Goal: Task Accomplishment & Management: Manage account settings

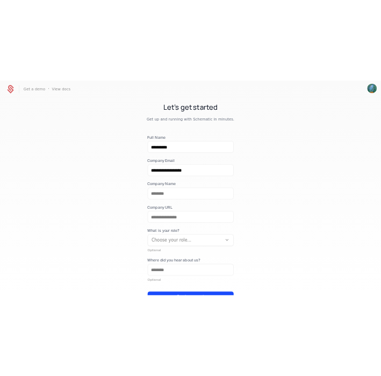
scroll to position [74, 0]
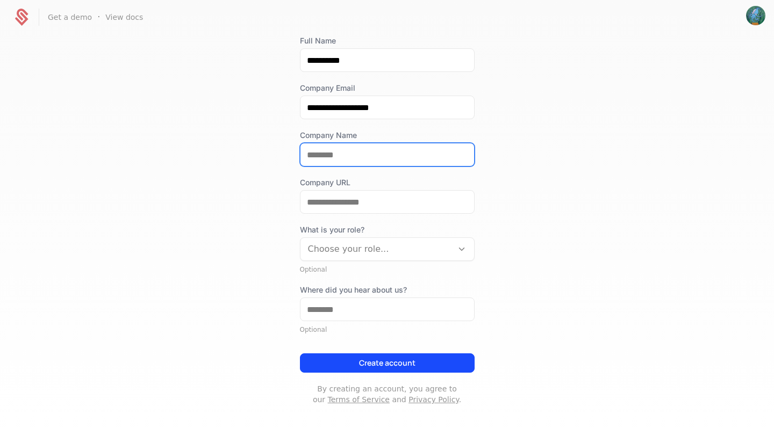
click at [346, 152] on input "Company Name" at bounding box center [387, 154] width 174 height 23
type input "**********"
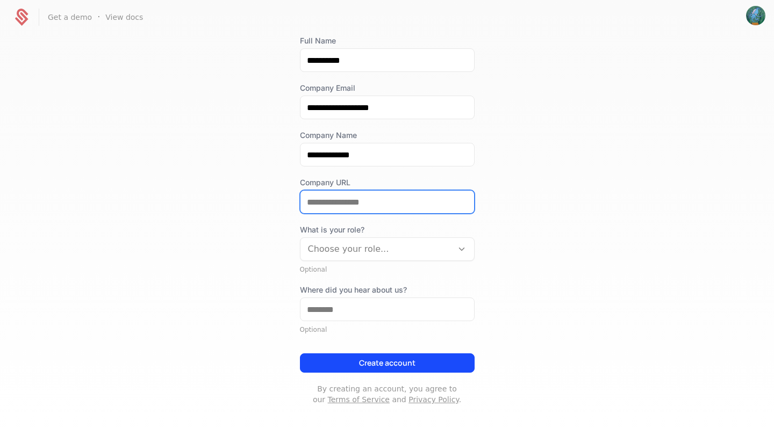
click at [356, 199] on input "Company URL" at bounding box center [387, 202] width 174 height 23
type input "**********"
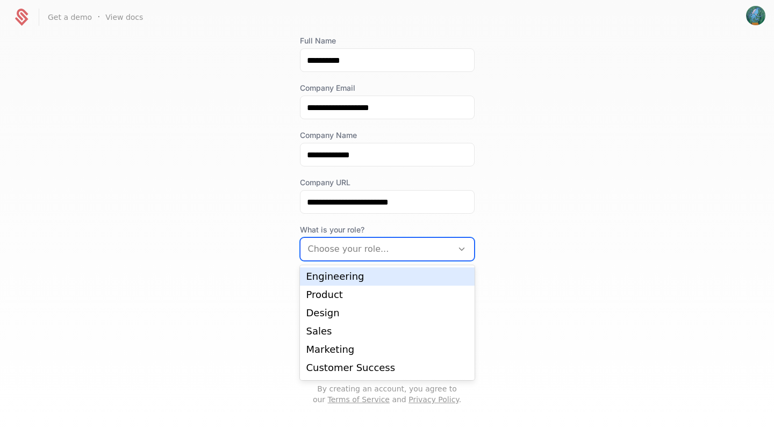
click at [370, 249] on div at bounding box center [376, 249] width 137 height 15
click at [362, 277] on div "Engineering" at bounding box center [387, 277] width 162 height 10
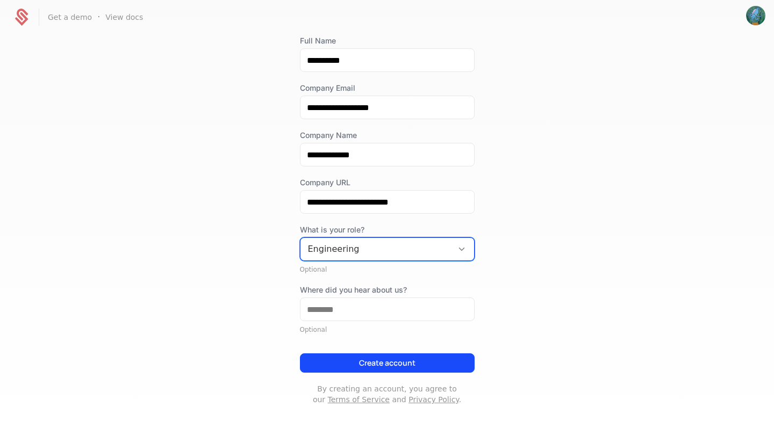
click at [363, 375] on div "**********" at bounding box center [387, 220] width 175 height 370
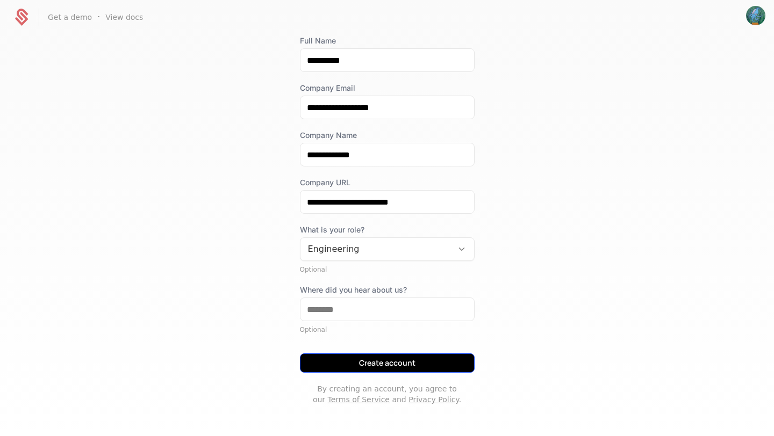
click at [363, 359] on button "Create account" at bounding box center [387, 363] width 175 height 19
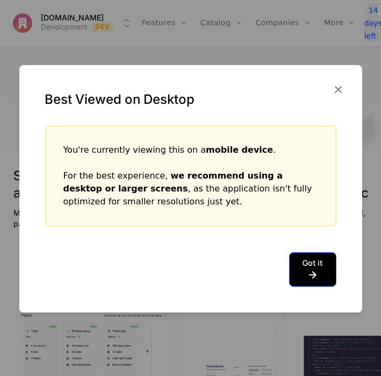
click at [315, 270] on icon at bounding box center [313, 274] width 20 height 13
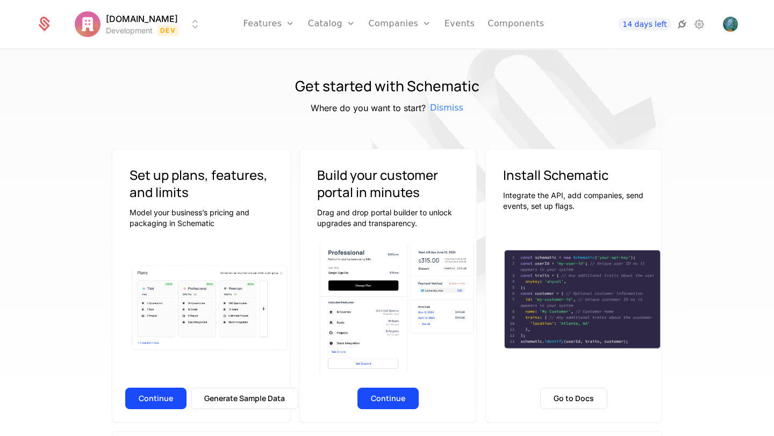
click at [685, 19] on icon at bounding box center [681, 24] width 13 height 13
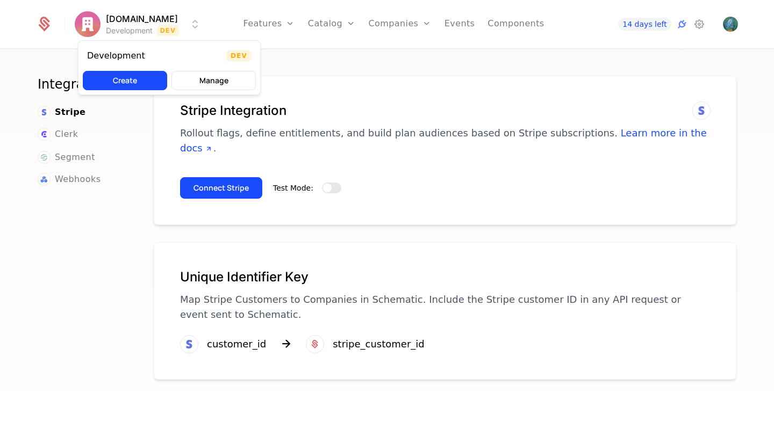
click at [192, 21] on html "ExpensoAi.com Development Dev Features Features Flags Catalog Plans Add Ons Con…" at bounding box center [387, 218] width 774 height 436
click at [151, 77] on button "Create" at bounding box center [125, 80] width 84 height 19
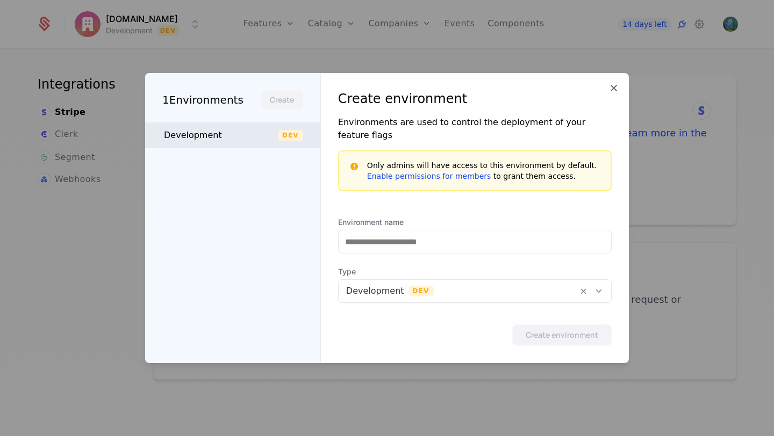
click at [279, 130] on div "Development Dev" at bounding box center [232, 136] width 175 height 26
type input "**********"
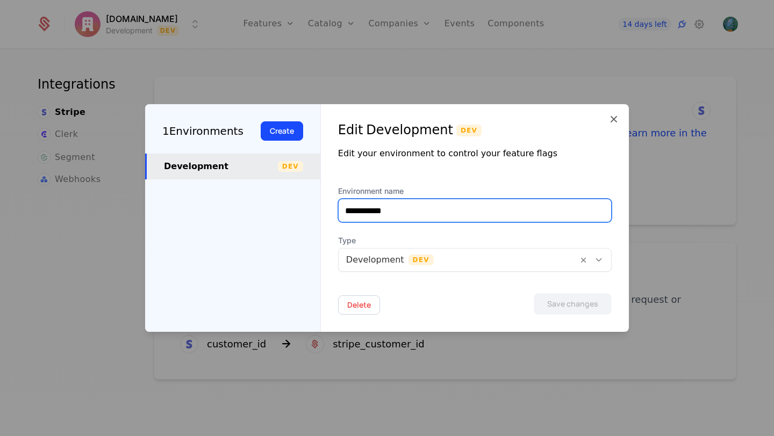
click at [429, 208] on input "**********" at bounding box center [475, 210] width 272 height 23
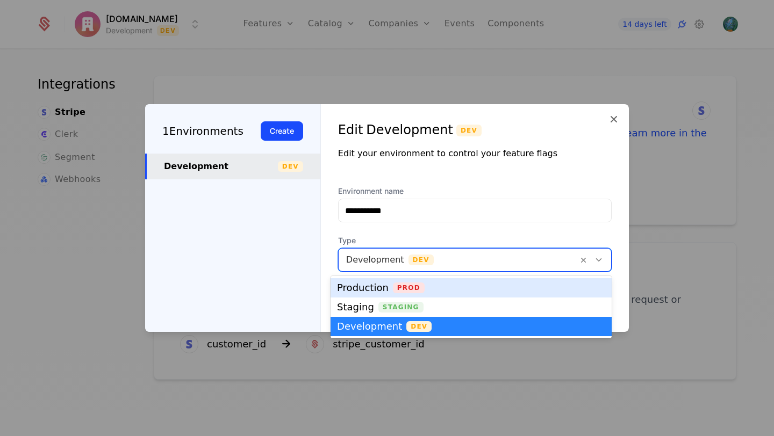
click at [470, 254] on div at bounding box center [458, 260] width 224 height 15
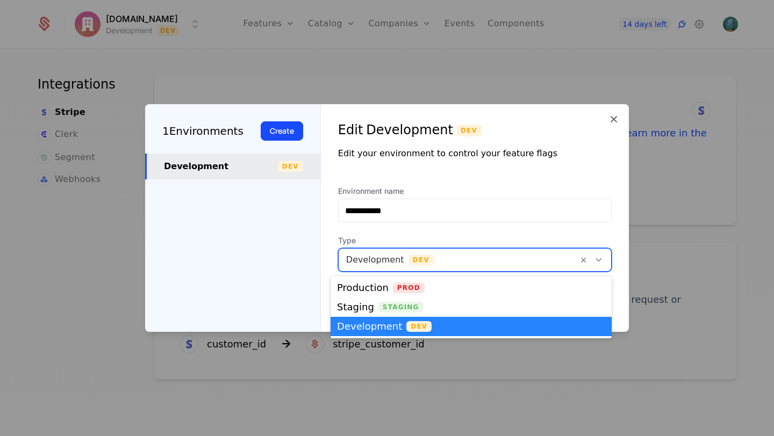
click at [452, 325] on div "Development Dev" at bounding box center [471, 326] width 268 height 11
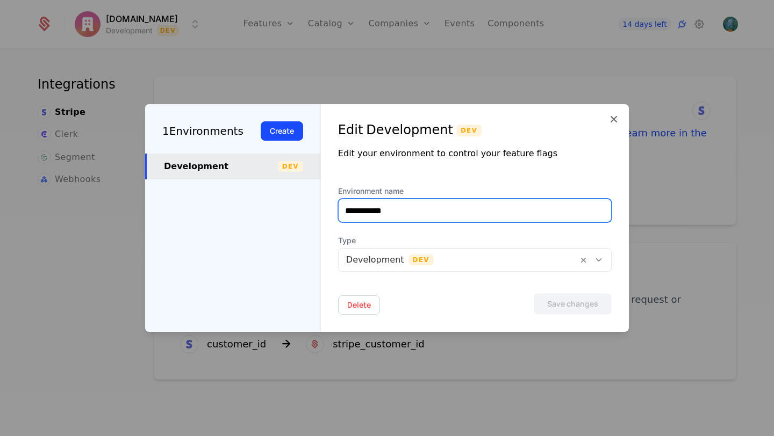
click at [471, 206] on input "**********" at bounding box center [475, 210] width 272 height 23
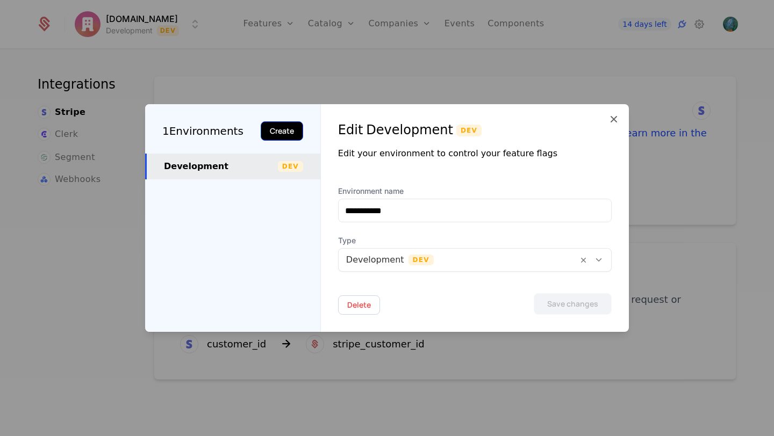
click at [277, 132] on button "Create" at bounding box center [282, 130] width 42 height 19
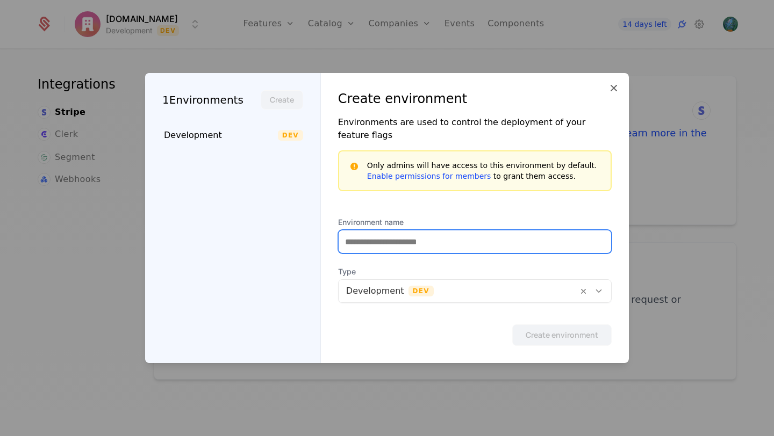
click at [493, 243] on input "Environment name" at bounding box center [475, 242] width 272 height 23
type input "*********"
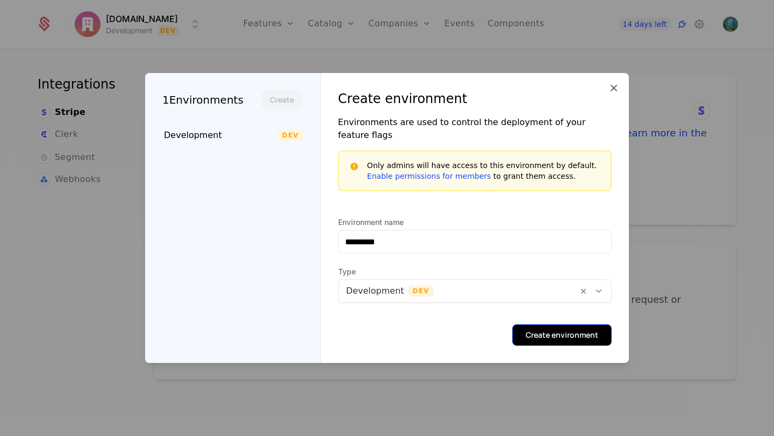
click at [556, 325] on button "Create environment" at bounding box center [561, 335] width 99 height 21
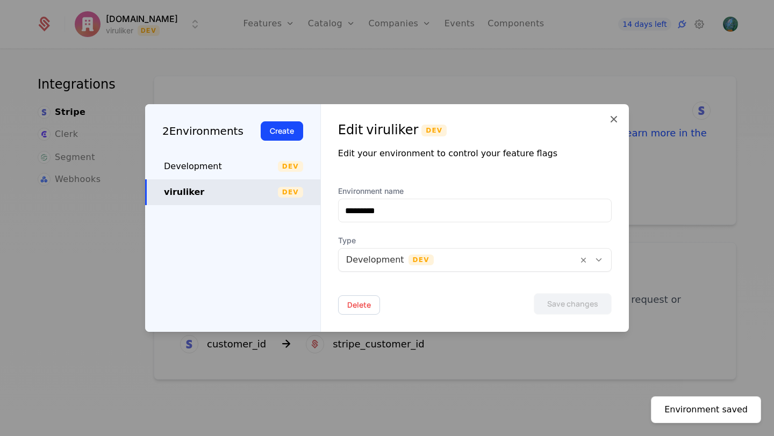
click at [265, 186] on div "viruliker" at bounding box center [221, 192] width 114 height 13
click at [613, 119] on icon at bounding box center [613, 119] width 13 height 13
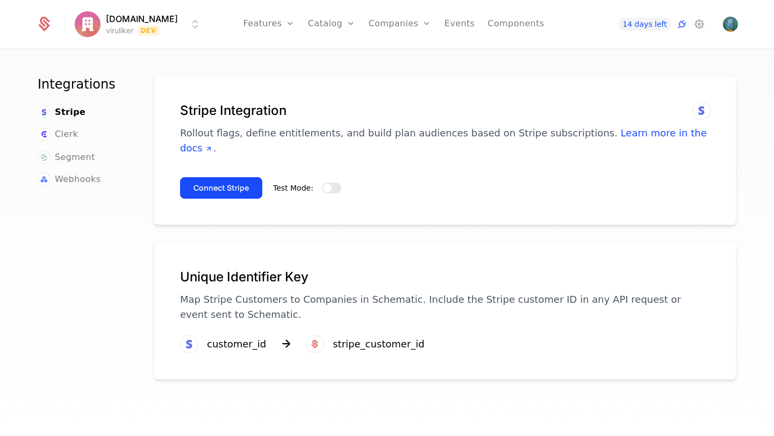
click at [330, 183] on button "Test Mode:" at bounding box center [331, 188] width 19 height 11
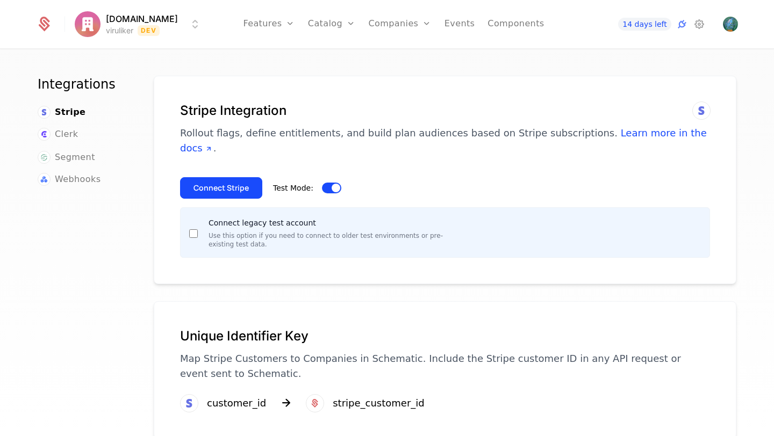
click at [330, 183] on button "Test Mode:" at bounding box center [331, 188] width 19 height 11
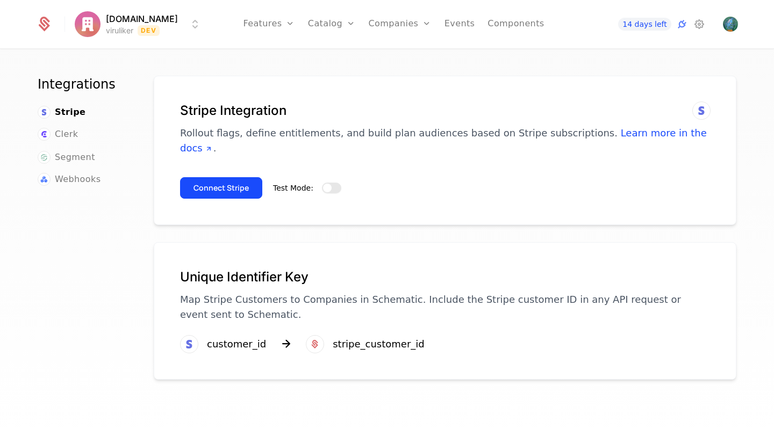
click at [330, 183] on button "Test Mode:" at bounding box center [331, 188] width 19 height 11
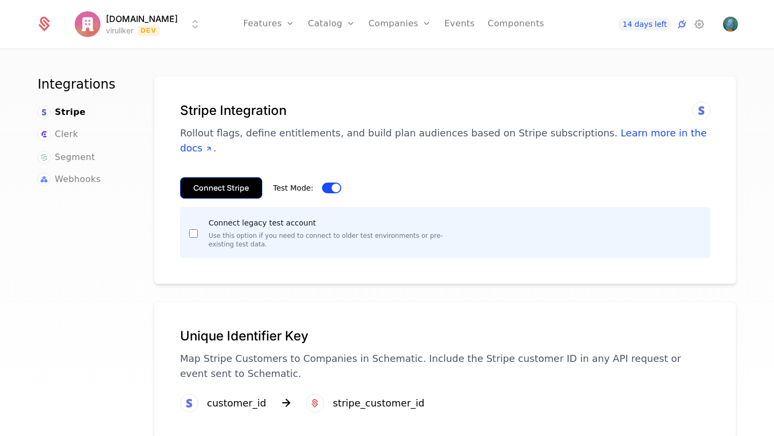
click at [227, 179] on button "Connect Stripe" at bounding box center [221, 187] width 82 height 21
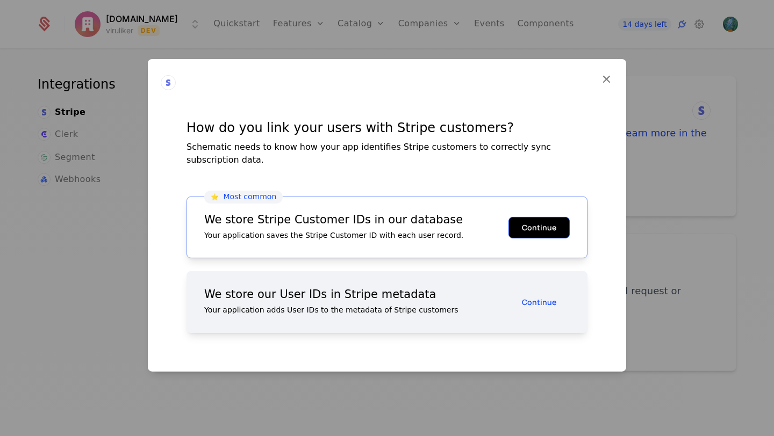
click at [549, 226] on button "Continue" at bounding box center [538, 227] width 61 height 21
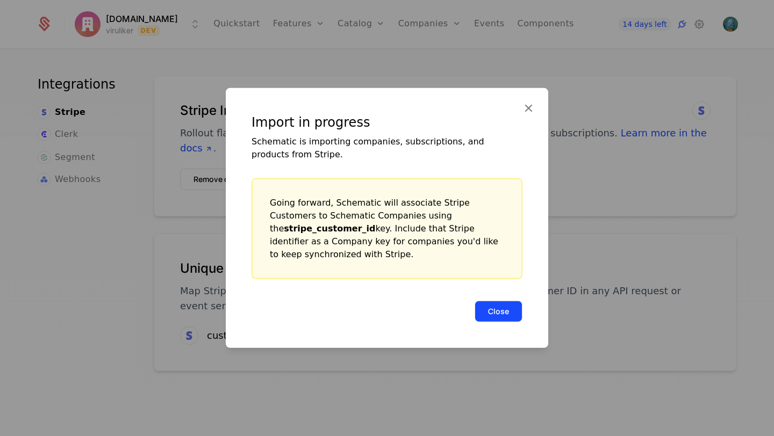
click at [498, 304] on button "Close" at bounding box center [499, 311] width 48 height 21
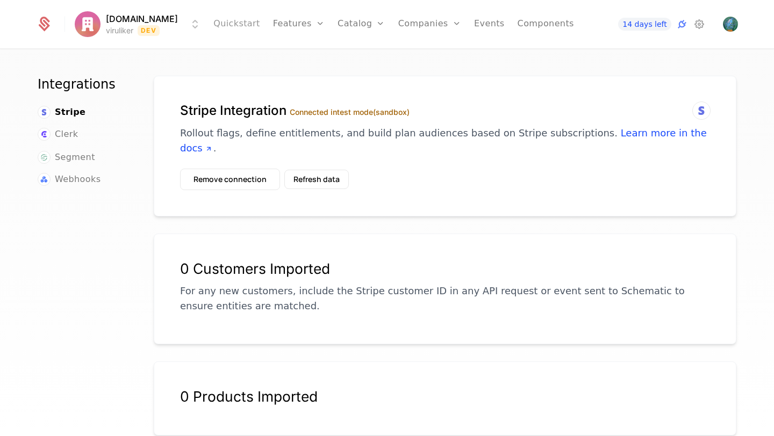
click at [240, 16] on link "Quickstart" at bounding box center [236, 24] width 47 height 48
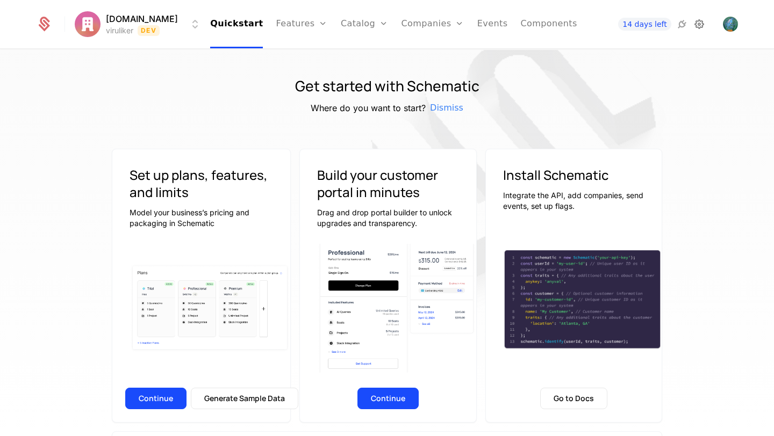
click at [702, 22] on icon at bounding box center [699, 24] width 13 height 13
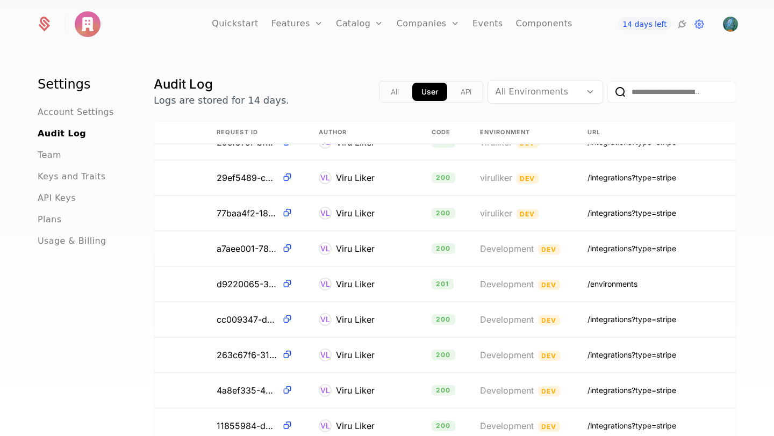
scroll to position [0, 232]
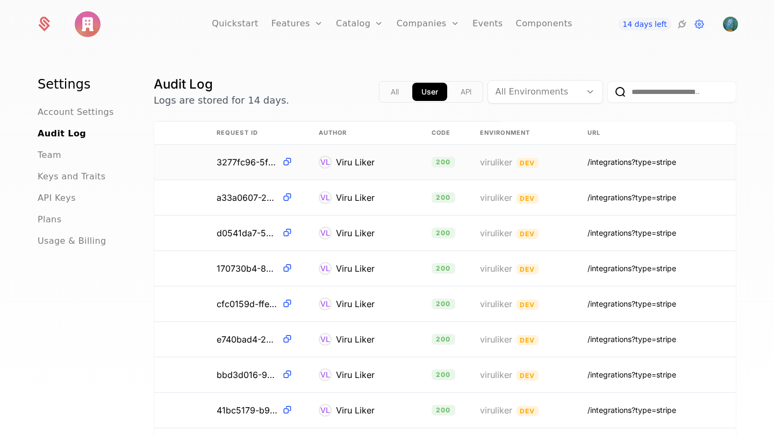
click at [667, 169] on td "/integrations?type=stripe" at bounding box center [654, 162] width 161 height 35
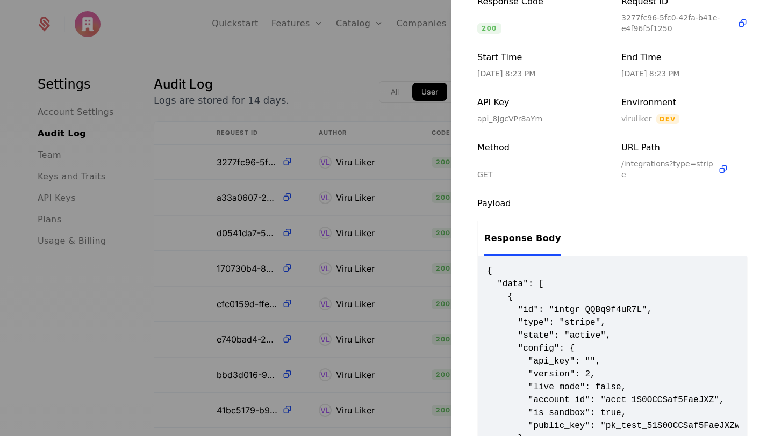
scroll to position [0, 0]
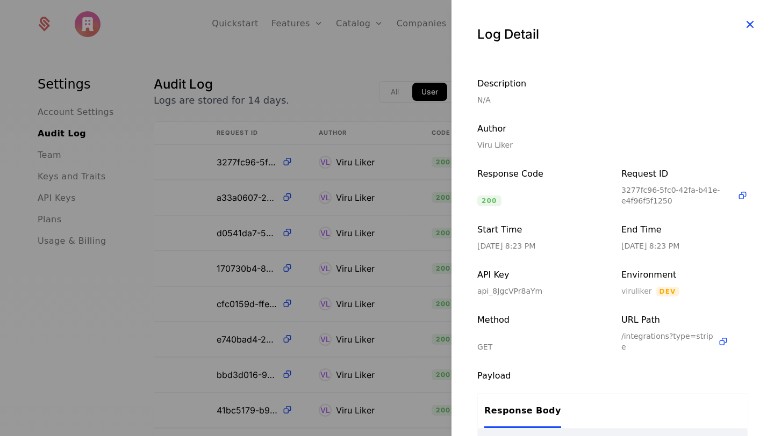
click at [752, 19] on icon "button" at bounding box center [750, 24] width 14 height 14
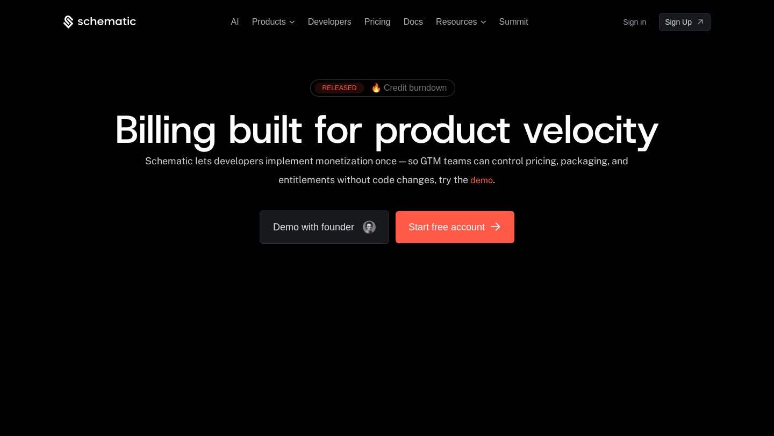
click at [461, 228] on span "Start free account" at bounding box center [446, 227] width 76 height 15
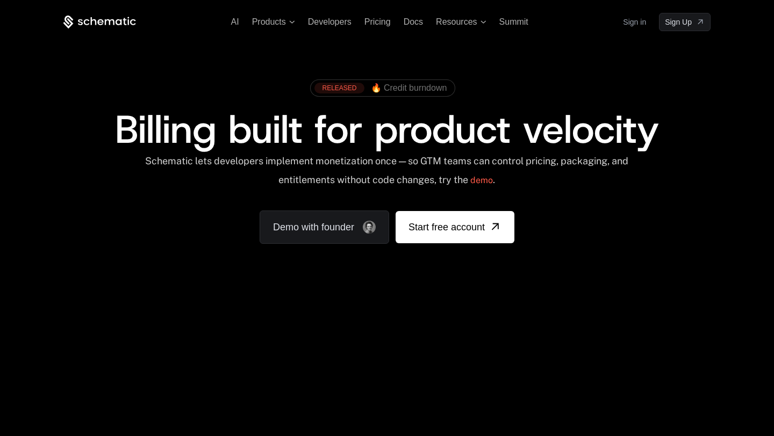
click at [469, 248] on div "RELEASED 🔥 Credit burndown Billing built for product velocity Schematic lets de…" at bounding box center [387, 159] width 699 height 256
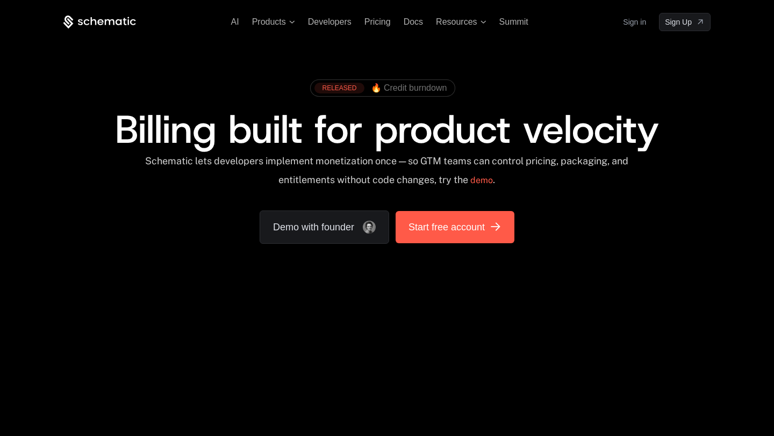
click at [461, 228] on span "Start free account" at bounding box center [446, 227] width 76 height 15
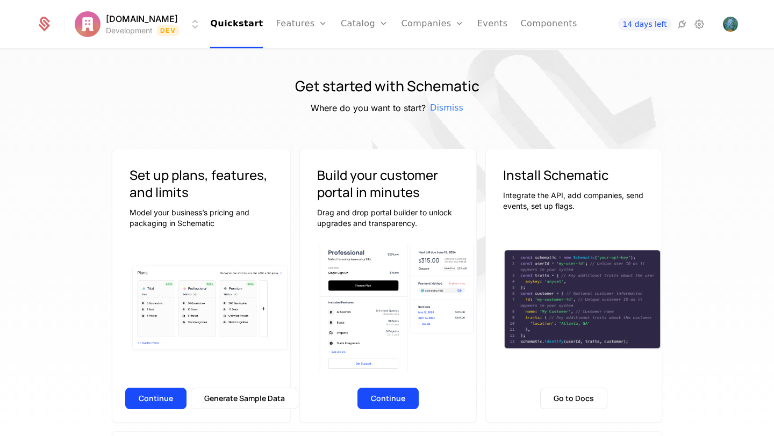
click at [190, 15] on html "ExpensoAi.com Development Dev Quickstart Features Features Flags Catalog Plans …" at bounding box center [387, 218] width 774 height 436
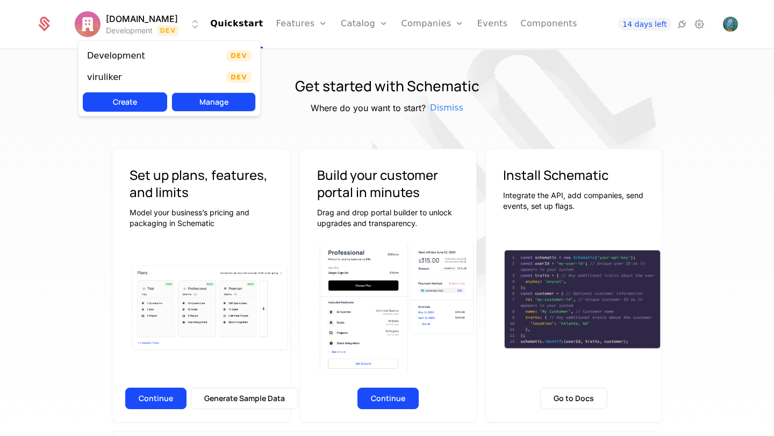
click at [205, 102] on button "Manage" at bounding box center [213, 101] width 84 height 19
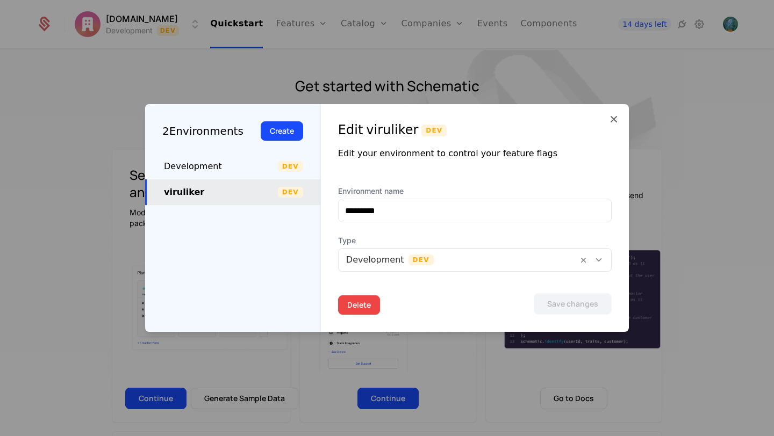
click at [344, 300] on button "Delete" at bounding box center [359, 305] width 42 height 19
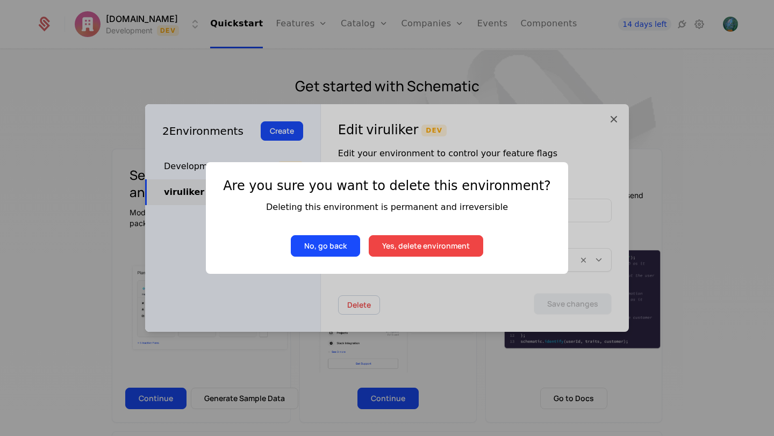
click at [440, 246] on button "Yes, delete environment" at bounding box center [426, 245] width 114 height 21
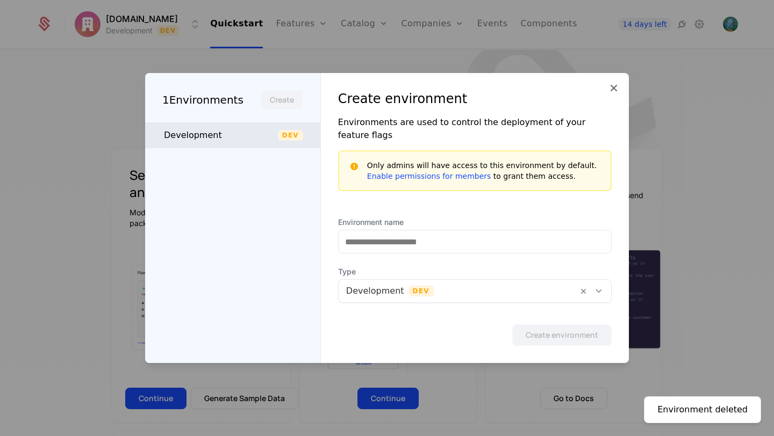
click at [174, 138] on div "Development" at bounding box center [221, 135] width 114 height 13
type input "**********"
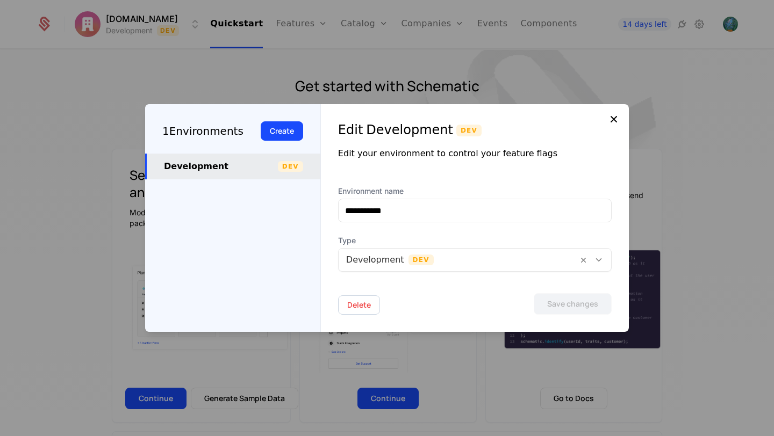
click at [616, 123] on icon at bounding box center [613, 119] width 13 height 13
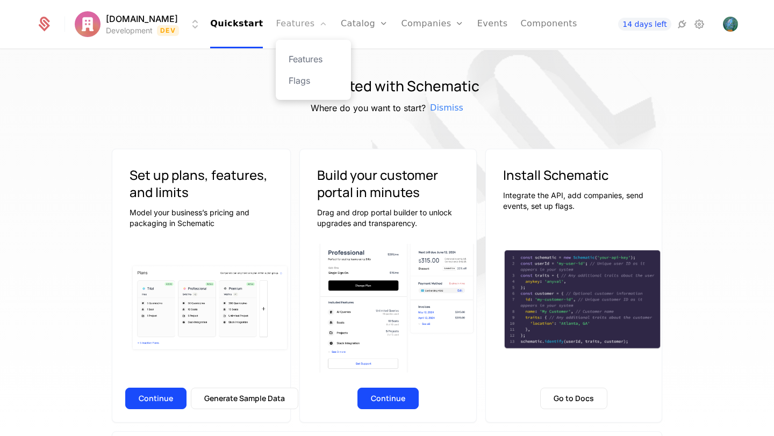
click at [297, 29] on link "Features" at bounding box center [302, 24] width 52 height 48
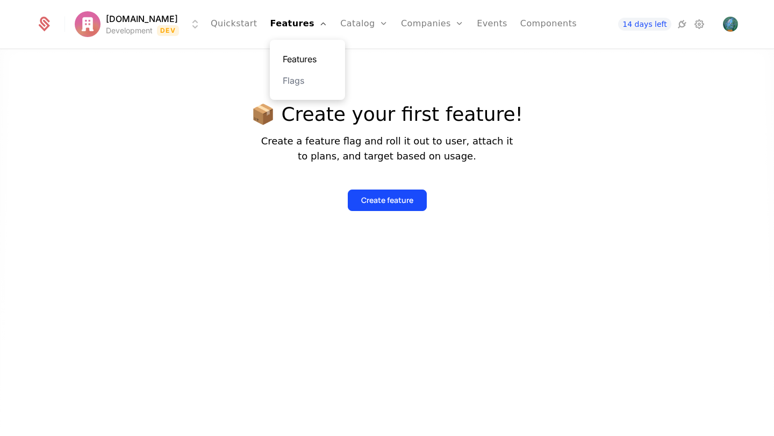
click at [304, 55] on link "Features" at bounding box center [307, 59] width 49 height 13
click at [686, 26] on icon at bounding box center [681, 24] width 13 height 13
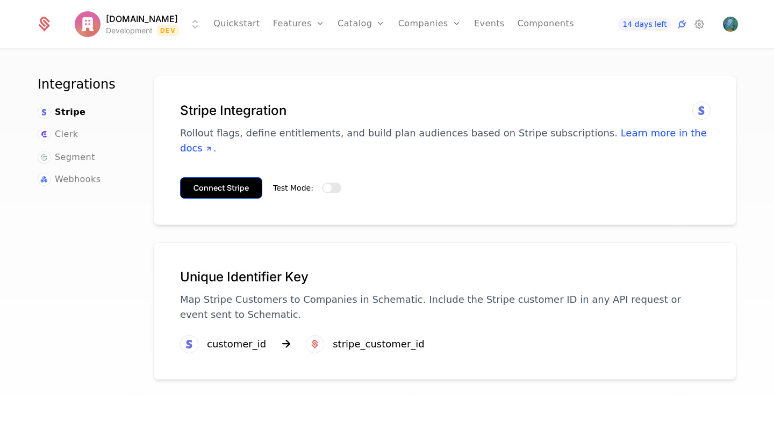
click at [249, 177] on button "Connect Stripe" at bounding box center [221, 187] width 82 height 21
click at [335, 183] on button "Test Mode:" at bounding box center [331, 188] width 19 height 11
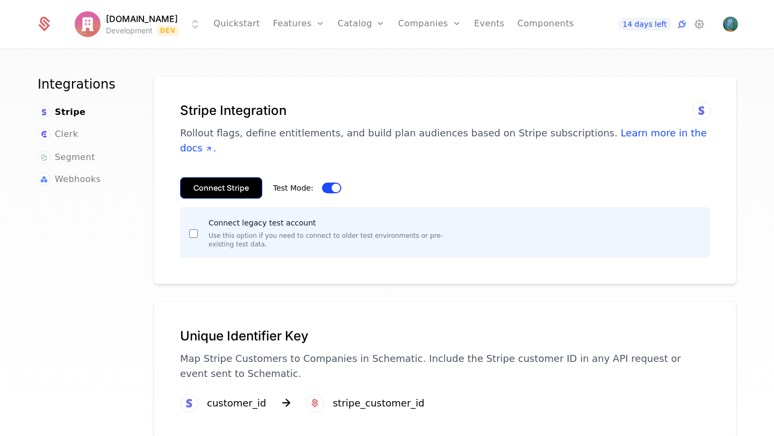
click at [220, 179] on button "Connect Stripe" at bounding box center [221, 187] width 82 height 21
click at [733, 23] on span "Open user button" at bounding box center [730, 24] width 15 height 15
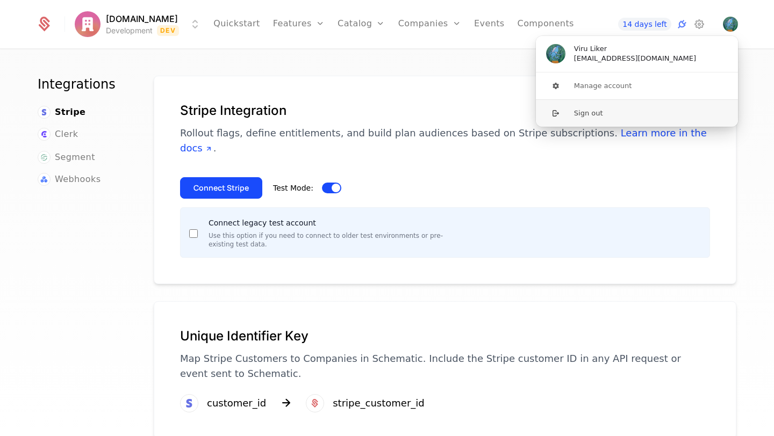
click at [591, 111] on button "Sign out" at bounding box center [636, 112] width 203 height 27
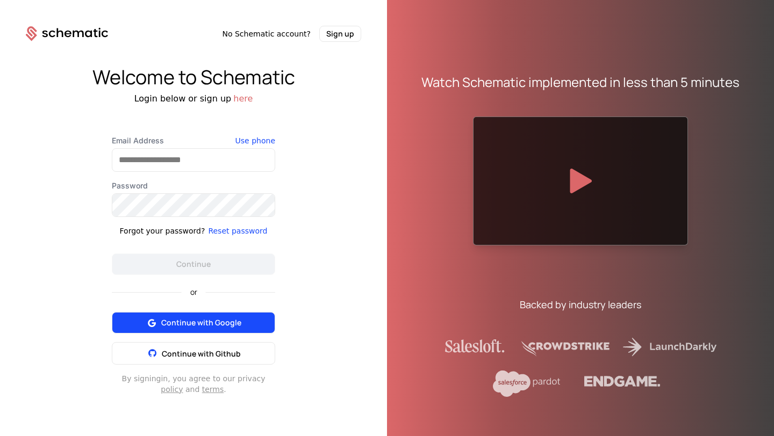
click at [209, 329] on button "Continue with Google" at bounding box center [193, 322] width 163 height 21
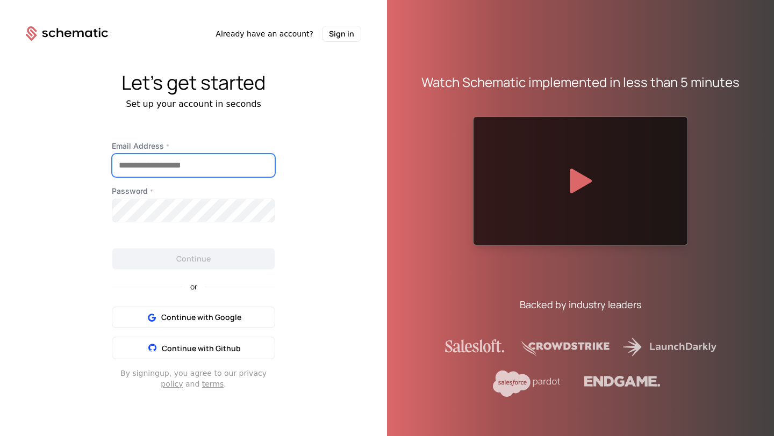
click at [214, 169] on input "Email Address *" at bounding box center [193, 165] width 162 height 23
type input "**********"
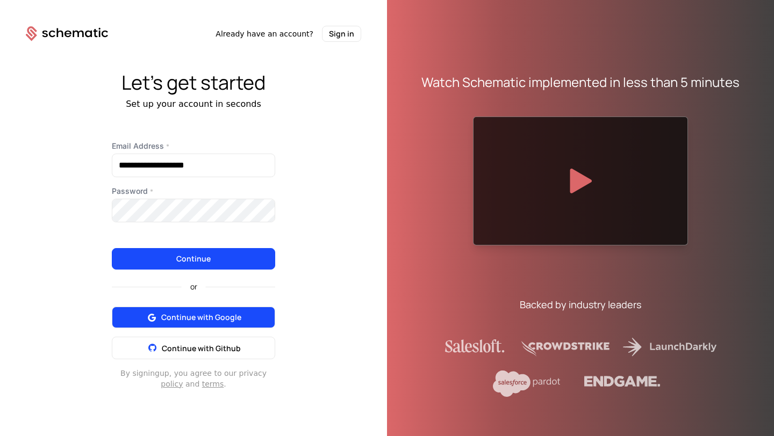
click at [203, 315] on span "Continue with Google" at bounding box center [201, 317] width 80 height 11
